Goal: Information Seeking & Learning: Find specific fact

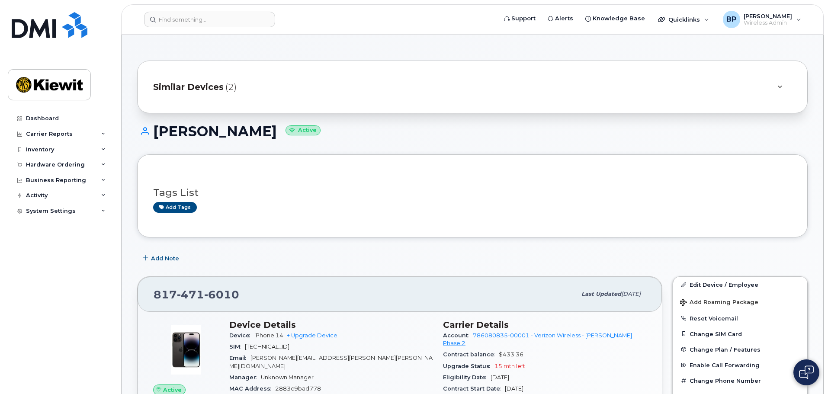
scroll to position [87, 0]
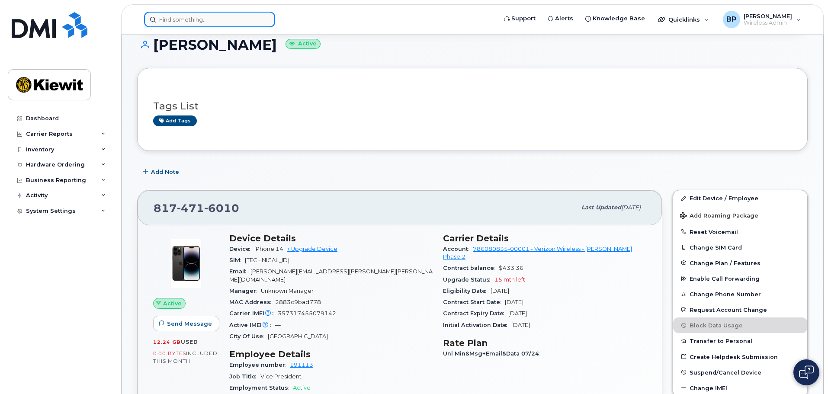
drag, startPoint x: 185, startPoint y: 20, endPoint x: 209, endPoint y: 23, distance: 23.6
click at [185, 20] on input at bounding box center [209, 20] width 131 height 16
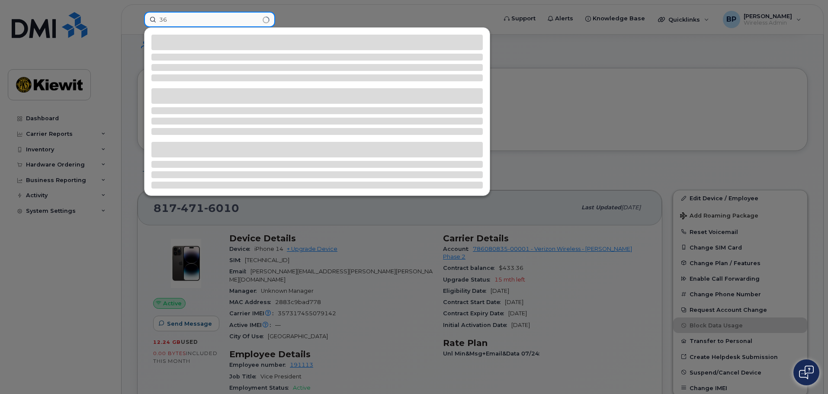
type input "3"
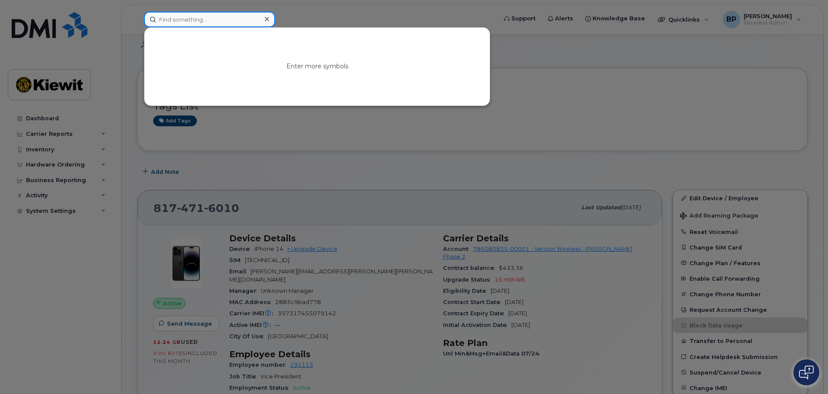
click at [185, 24] on input at bounding box center [209, 20] width 131 height 16
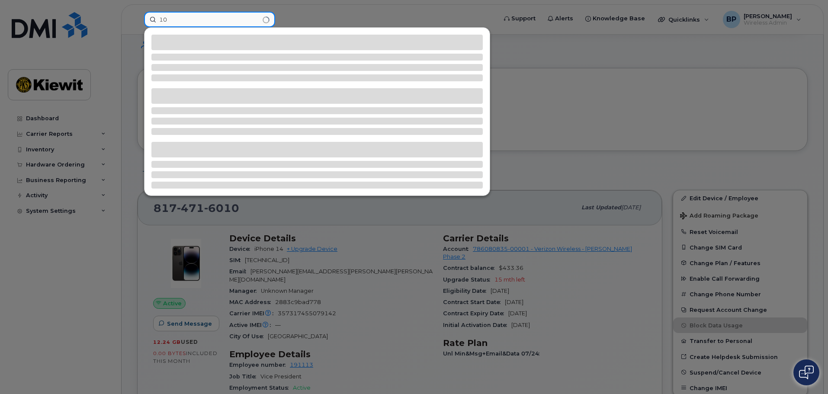
type input "1"
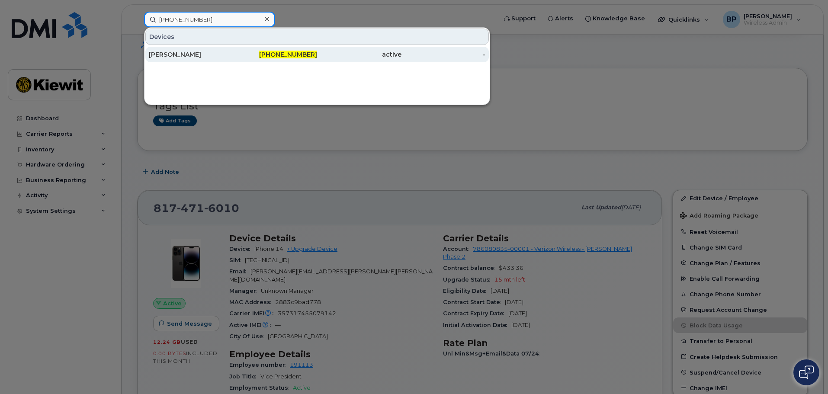
type input "[PHONE_NUMBER]"
click at [159, 54] on div "[PERSON_NAME]" at bounding box center [191, 54] width 84 height 9
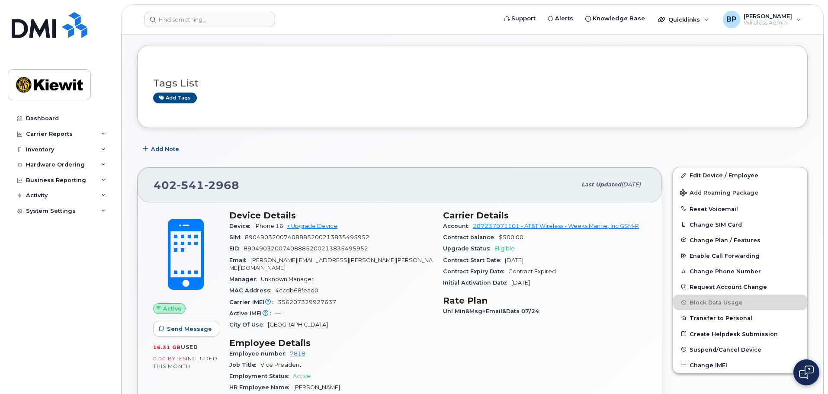
scroll to position [130, 0]
